Goal: Find specific page/section: Find specific page/section

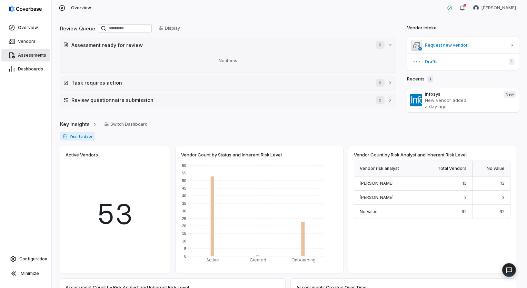
click at [38, 55] on span "Assessments" at bounding box center [32, 55] width 28 height 6
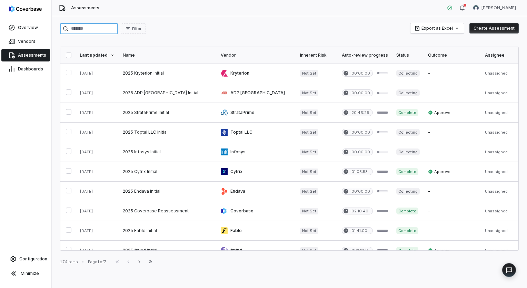
click at [102, 29] on input "search" at bounding box center [89, 28] width 58 height 11
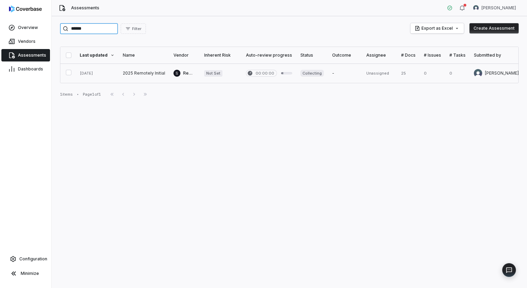
type input "******"
click at [148, 72] on link at bounding box center [144, 73] width 51 height 19
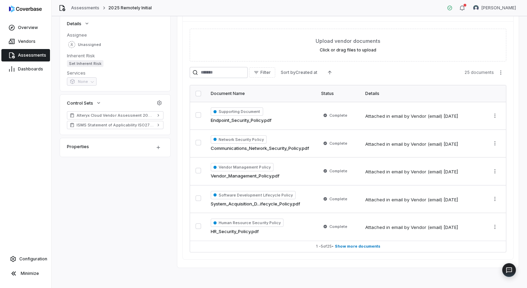
scroll to position [122, 0]
click at [371, 248] on button "1 - 5 of 25 • Show more documents" at bounding box center [348, 246] width 316 height 11
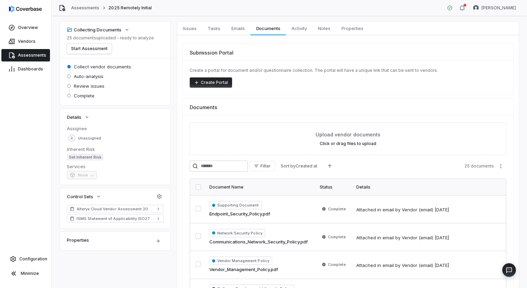
scroll to position [0, 0]
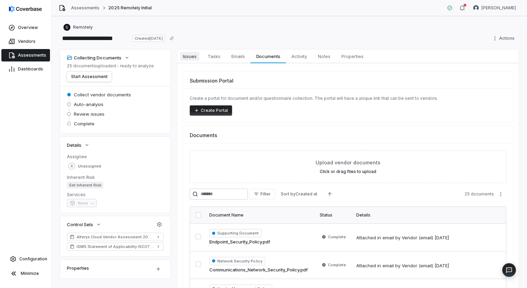
click at [196, 59] on span "Issues" at bounding box center [189, 56] width 19 height 9
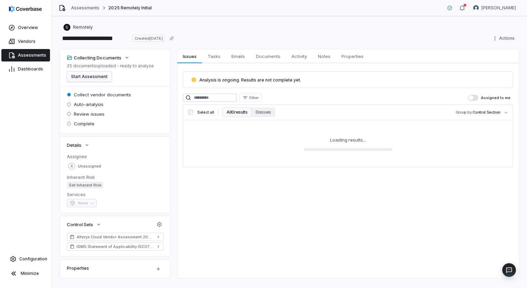
click at [89, 79] on button "Start Assessment" at bounding box center [89, 76] width 45 height 10
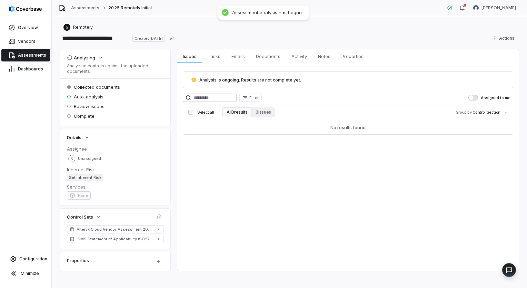
click at [33, 54] on span "Assessments" at bounding box center [32, 55] width 28 height 6
